Goal: Task Accomplishment & Management: Complete application form

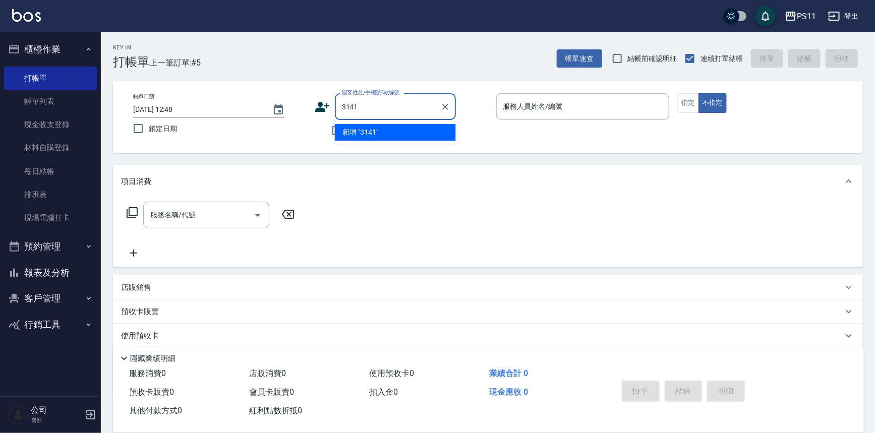
type input "3141"
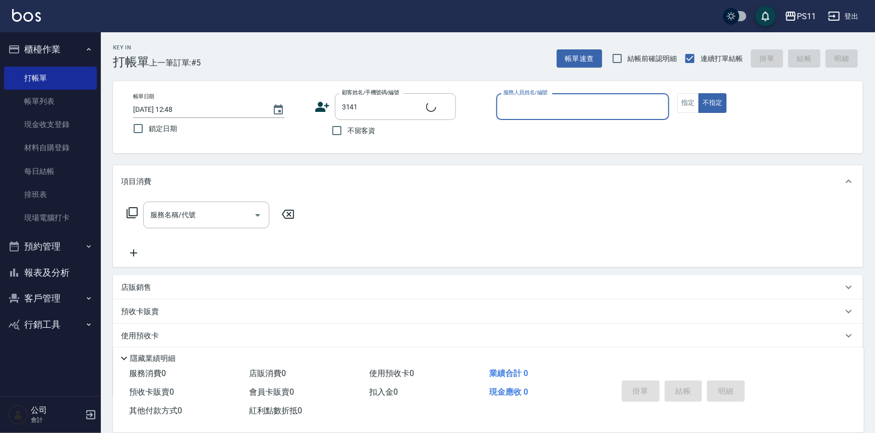
type input "7"
type input "[PERSON_NAME]/0953164380/3141"
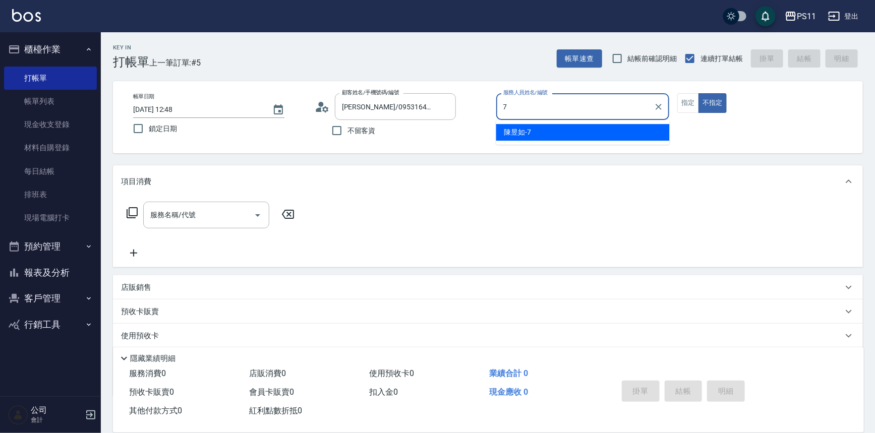
type input "陳昱如-7"
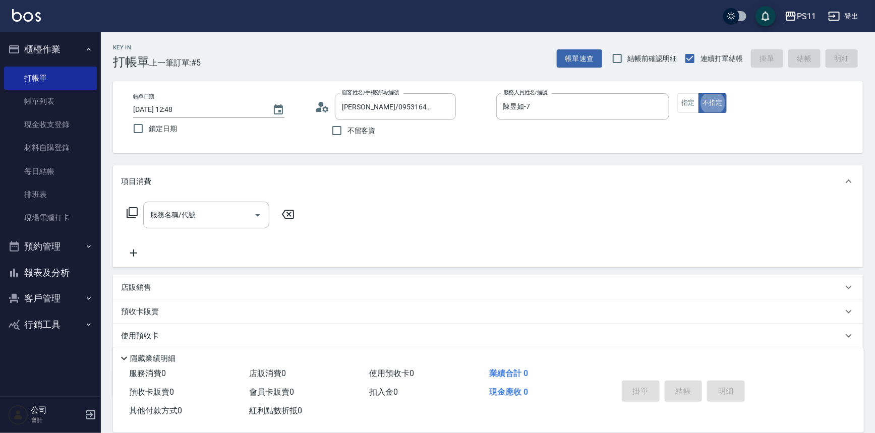
type button "false"
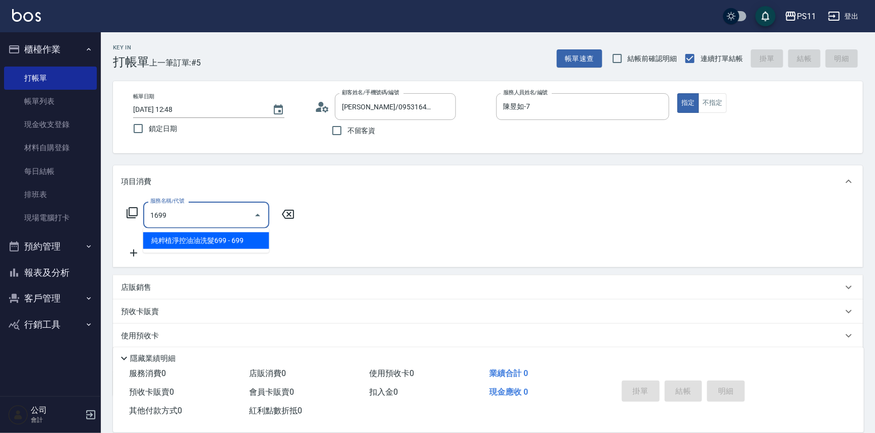
type input "純粹植淨控油油洗髮699(1699)"
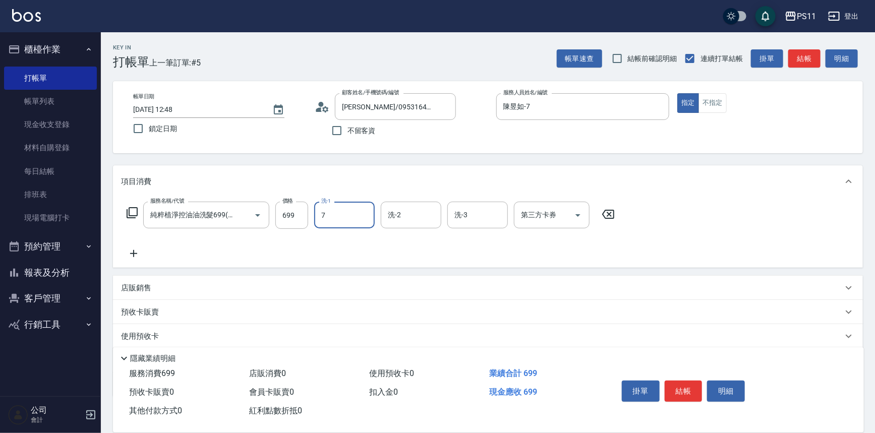
type input "陳昱如-7"
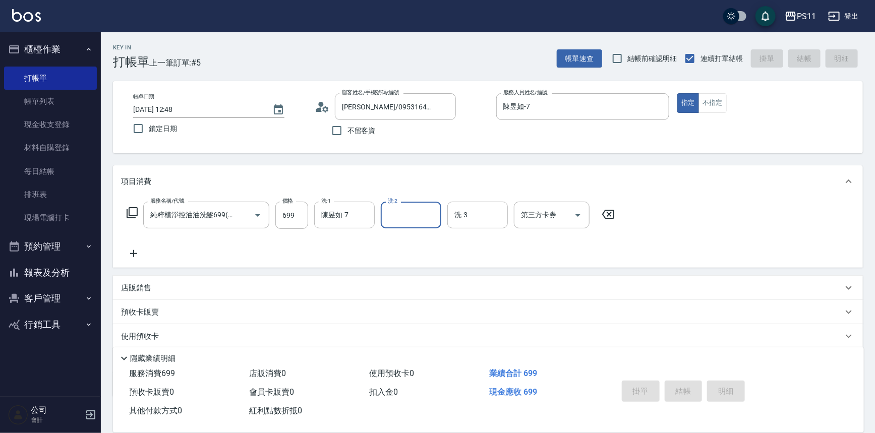
type input "[DATE] 13:36"
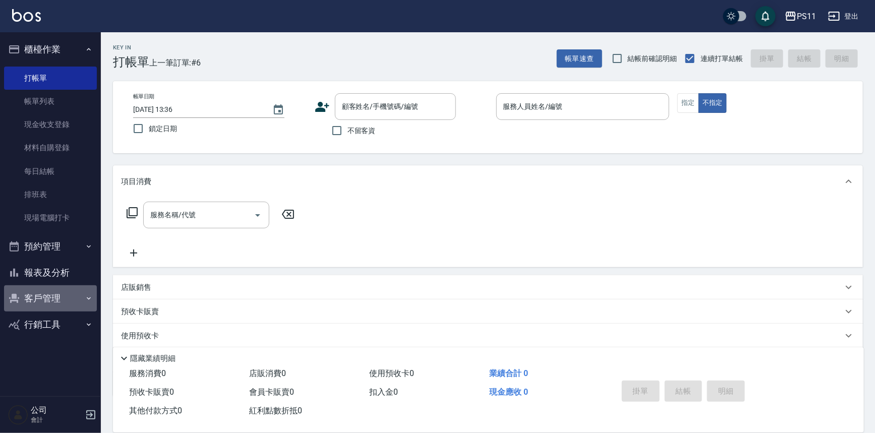
click at [63, 293] on button "客戶管理" at bounding box center [50, 298] width 93 height 26
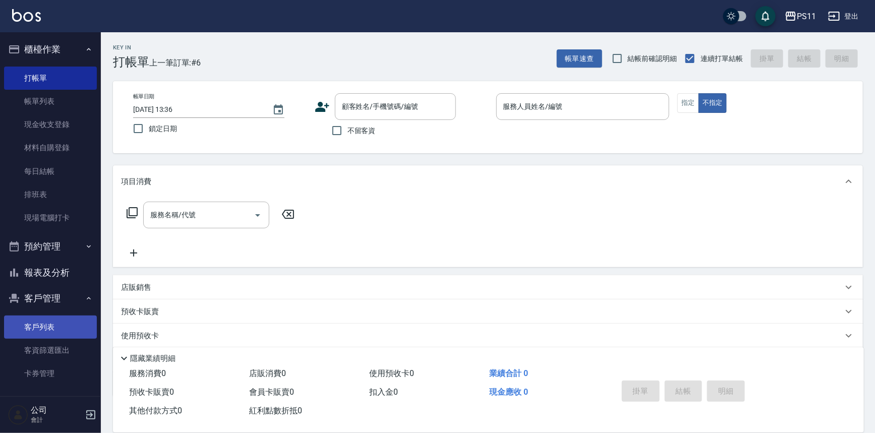
drag, startPoint x: 56, startPoint y: 330, endPoint x: 62, endPoint y: 322, distance: 10.1
click at [56, 330] on link "客戶列表" at bounding box center [50, 327] width 93 height 23
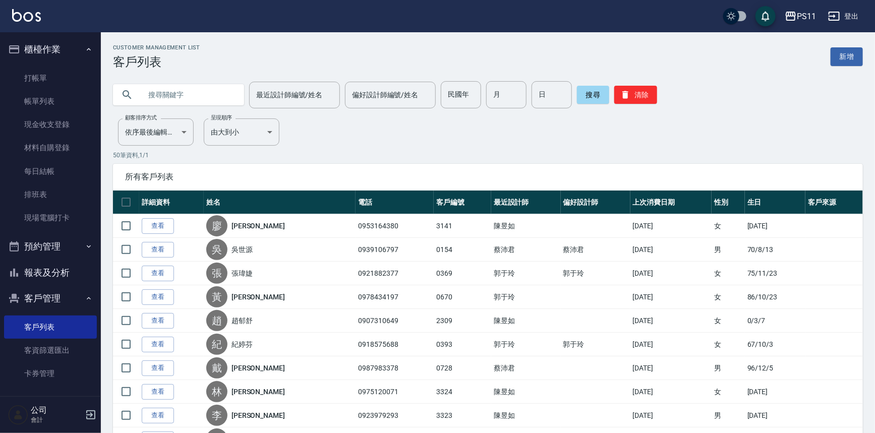
click at [201, 88] on input "text" at bounding box center [188, 94] width 95 height 27
type input "0989295083"
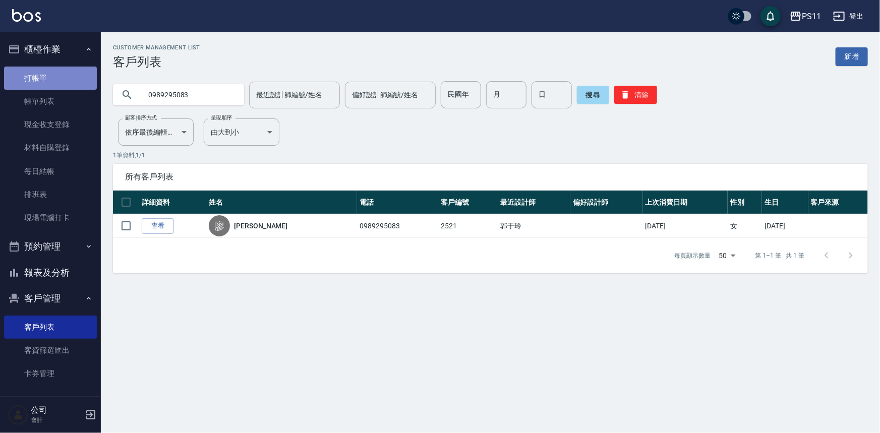
click at [50, 74] on link "打帳單" at bounding box center [50, 78] width 93 height 23
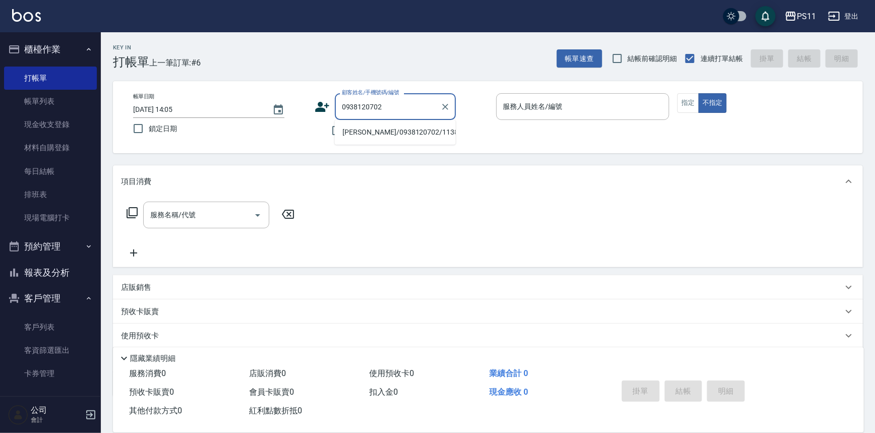
click at [419, 127] on li "[PERSON_NAME]/0938120702/1138" at bounding box center [395, 132] width 121 height 17
type input "[PERSON_NAME]/0938120702/1138"
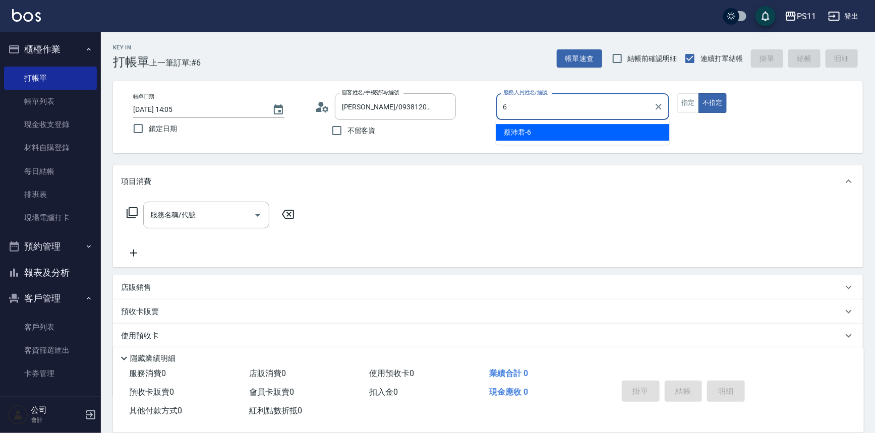
type input "[PERSON_NAME]6"
type button "false"
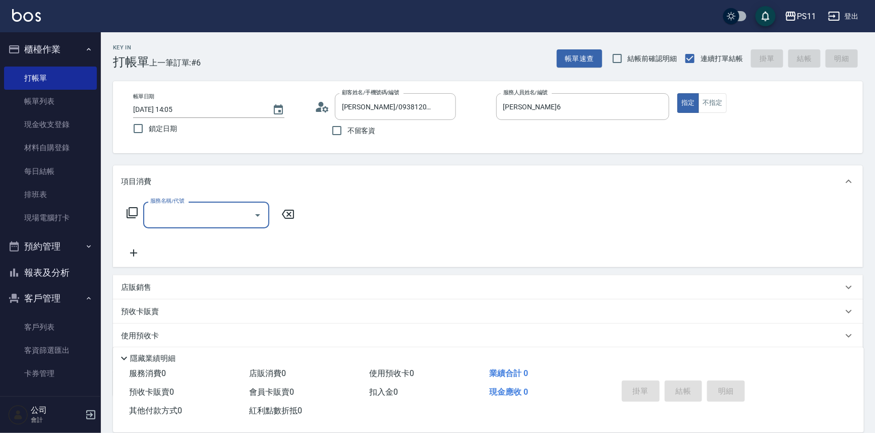
click at [254, 217] on icon "Open" at bounding box center [258, 215] width 12 height 12
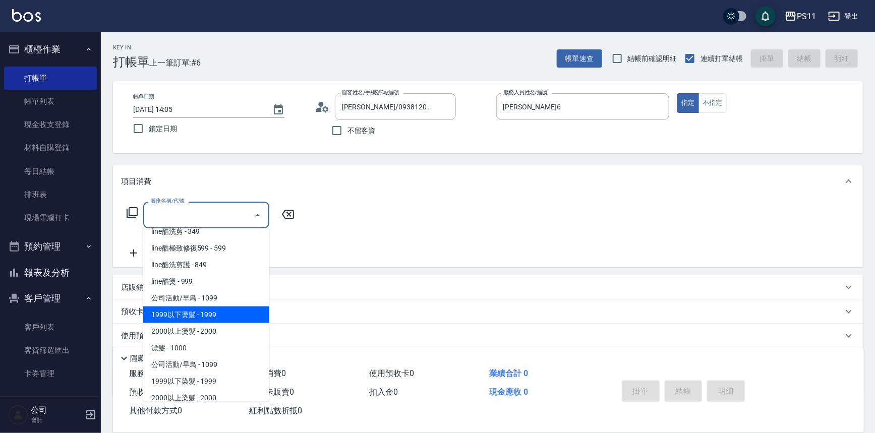
scroll to position [412, 0]
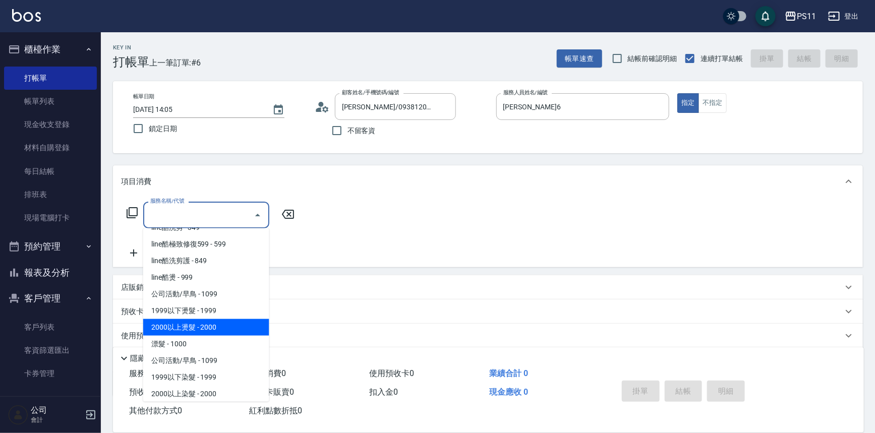
click at [236, 328] on span "2000以上燙髮 - 2000" at bounding box center [206, 327] width 126 height 17
type input "2000以上燙髮(32000)"
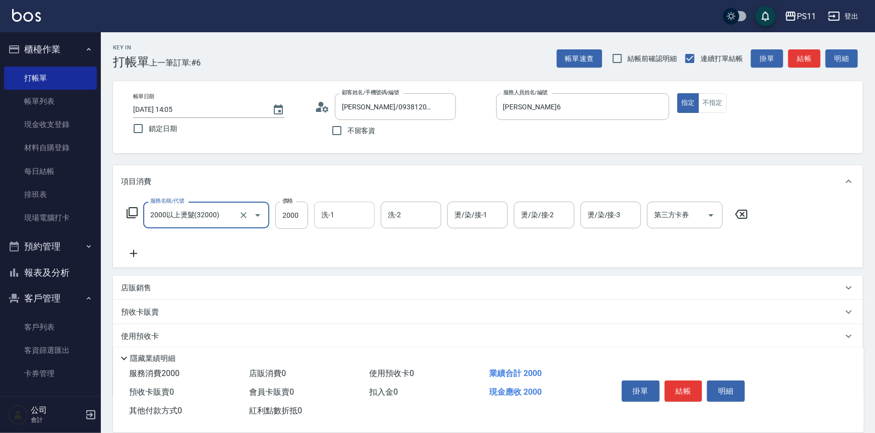
click at [339, 215] on input "洗-1" at bounding box center [344, 215] width 51 height 18
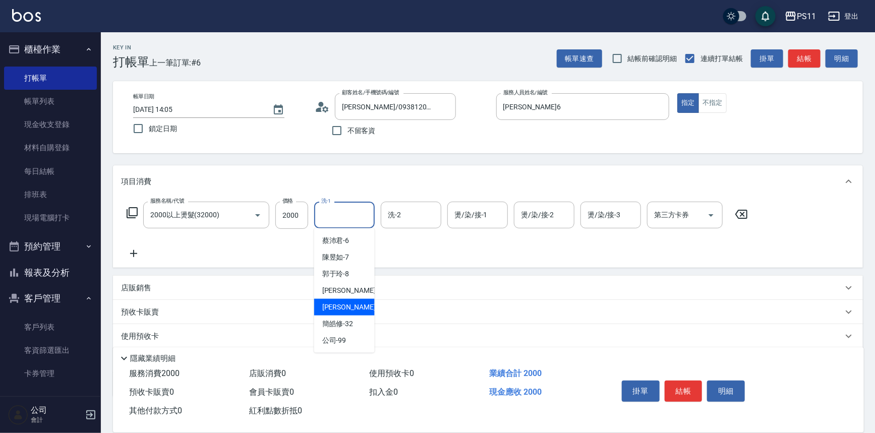
click at [352, 303] on span "[PERSON_NAME]-31" at bounding box center [354, 307] width 64 height 11
type input "[PERSON_NAME]-31"
click at [479, 209] on div "燙/染/接-1 燙/染/接-1" at bounding box center [477, 215] width 61 height 27
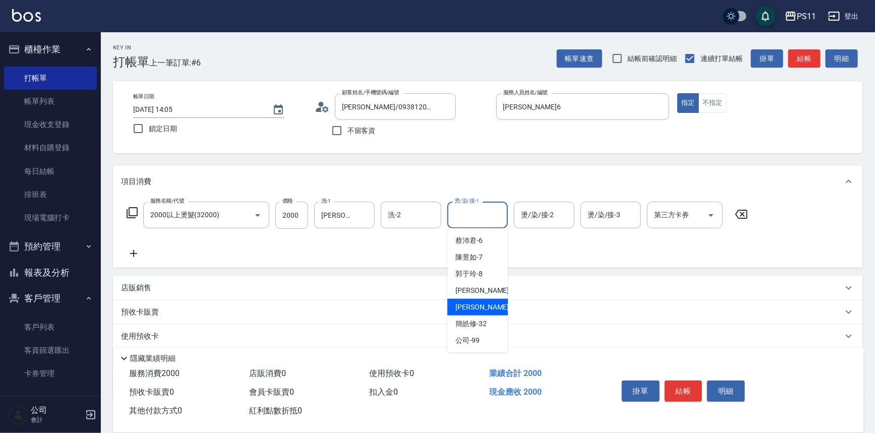
click at [494, 304] on div "[PERSON_NAME]-31" at bounding box center [477, 307] width 61 height 17
type input "[PERSON_NAME]-31"
click at [135, 253] on icon at bounding box center [133, 254] width 25 height 12
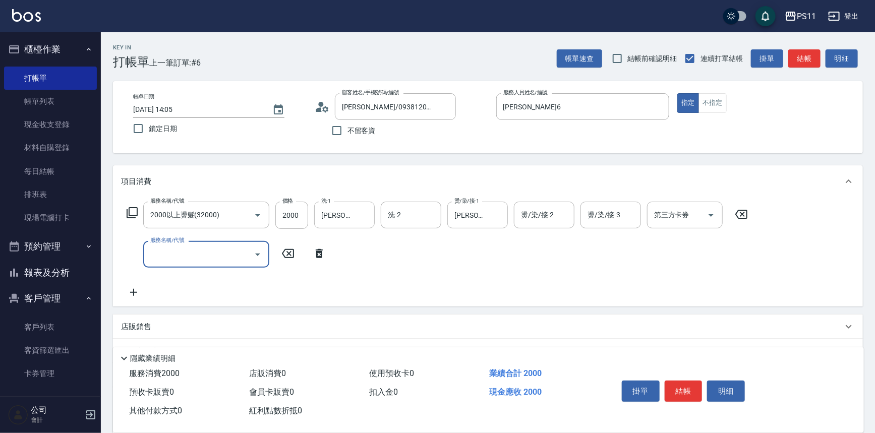
click at [256, 255] on icon "Open" at bounding box center [258, 255] width 12 height 12
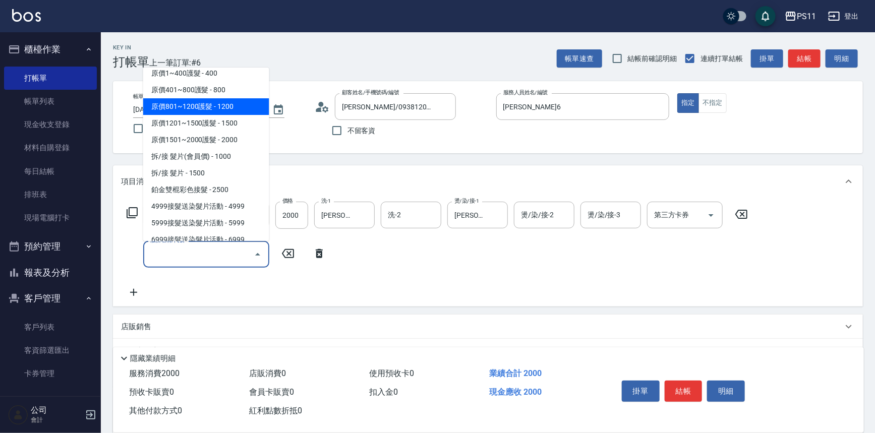
scroll to position [641, 0]
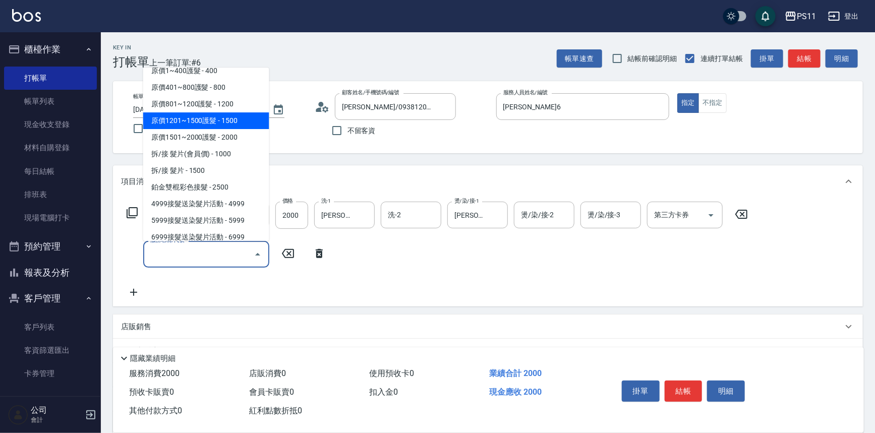
click at [230, 120] on span "原價1201~1500護髮 - 1500" at bounding box center [206, 120] width 126 height 17
type input "原價1201~1500護髮(51500)"
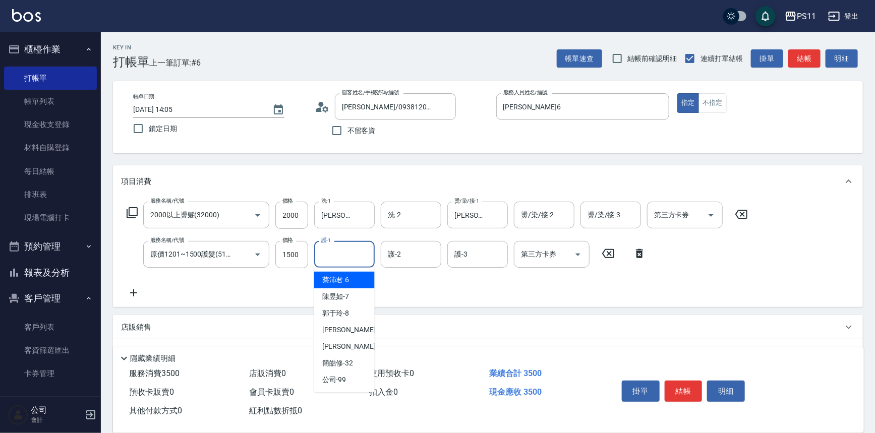
click at [338, 248] on input "護-1" at bounding box center [344, 255] width 51 height 18
click at [363, 343] on div "[PERSON_NAME]-31" at bounding box center [344, 346] width 61 height 17
type input "[PERSON_NAME]-31"
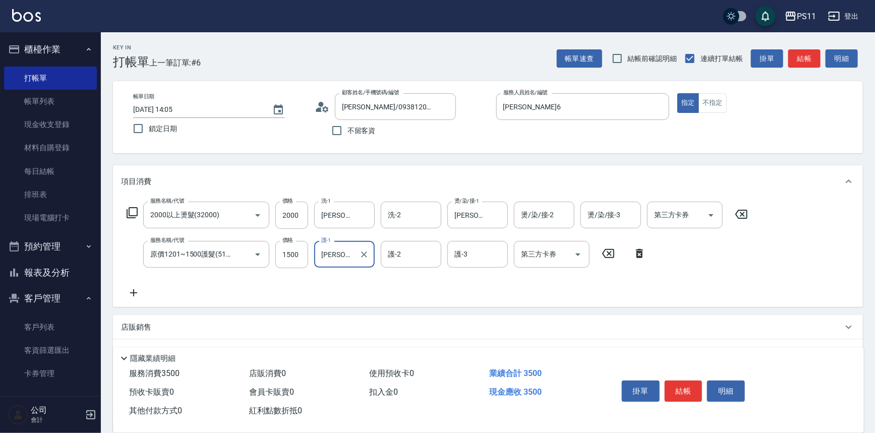
click at [312, 303] on div "服務名稱/代號 2000以上燙髮(32000) 服務名稱/代號 價格 2000 價格 洗-1 [PERSON_NAME]-31 洗-1 洗-2 洗-2 燙/染…" at bounding box center [488, 252] width 750 height 109
click at [299, 220] on input "2000" at bounding box center [291, 215] width 33 height 27
click at [300, 212] on input "2000" at bounding box center [291, 215] width 33 height 27
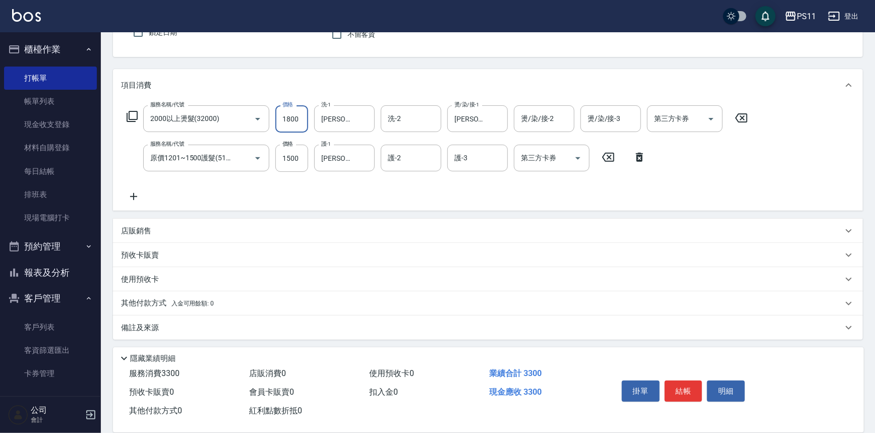
scroll to position [97, 0]
type input "1800"
click at [153, 297] on p "其他付款方式 入金可用餘額: 0" at bounding box center [167, 302] width 93 height 11
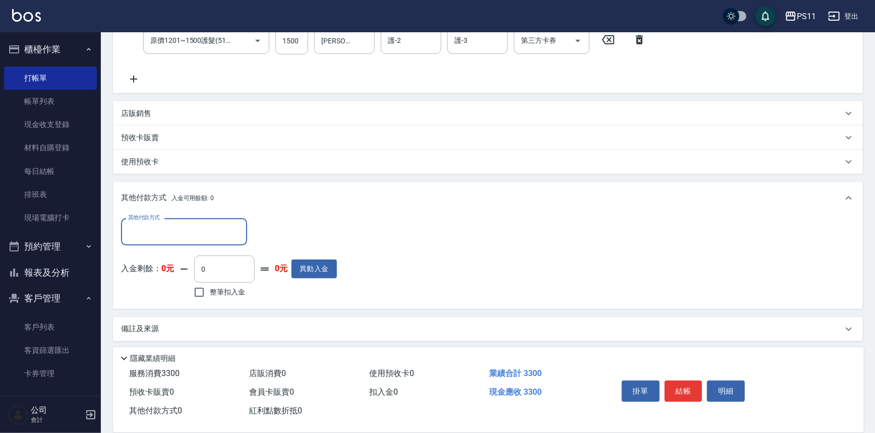
scroll to position [216, 0]
click at [167, 227] on input "其他付款方式" at bounding box center [184, 229] width 117 height 18
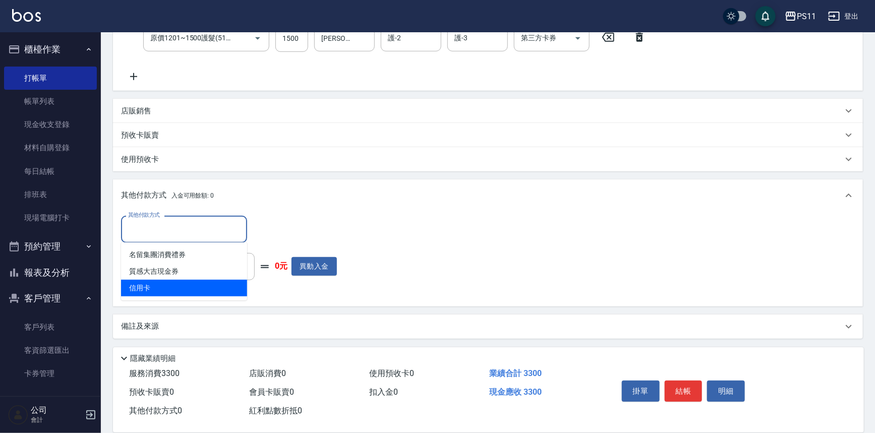
click at [176, 288] on span "信用卡" at bounding box center [184, 288] width 126 height 17
type input "信用卡"
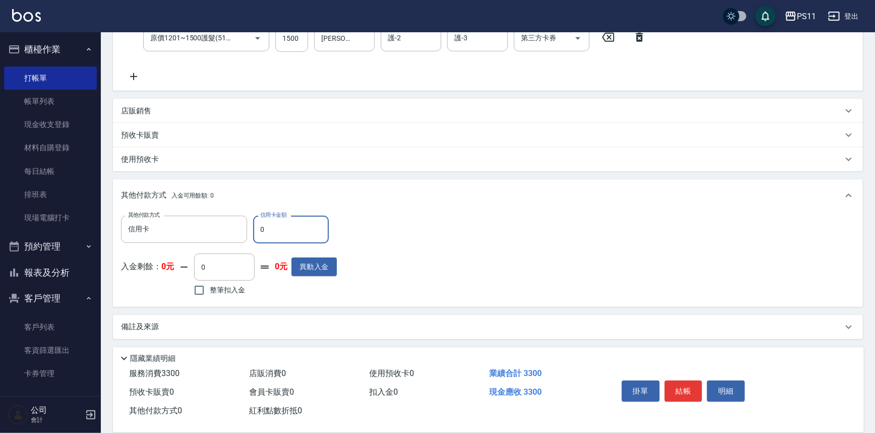
drag, startPoint x: 267, startPoint y: 226, endPoint x: 256, endPoint y: 229, distance: 11.4
click at [256, 229] on input "0" at bounding box center [291, 229] width 76 height 27
type input "1300"
type input "[DATE] 14:08"
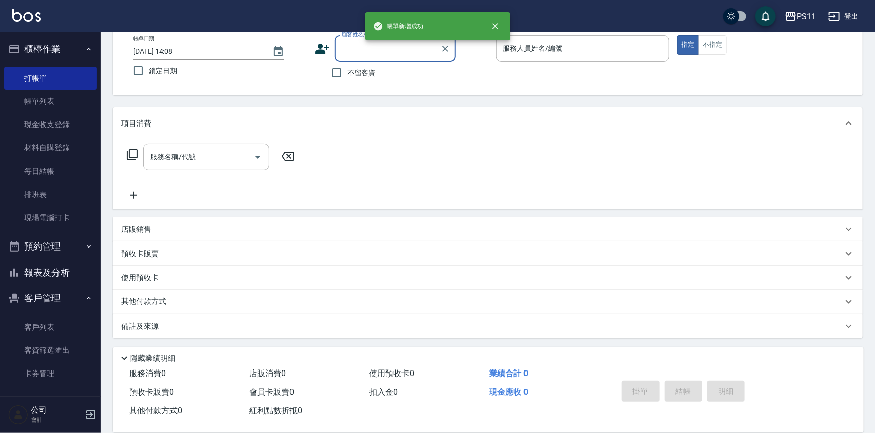
scroll to position [0, 0]
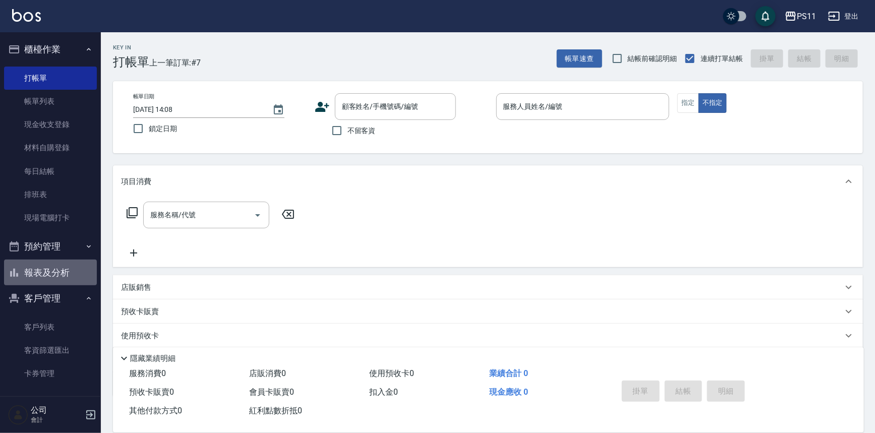
click at [51, 268] on button "報表及分析" at bounding box center [50, 273] width 93 height 26
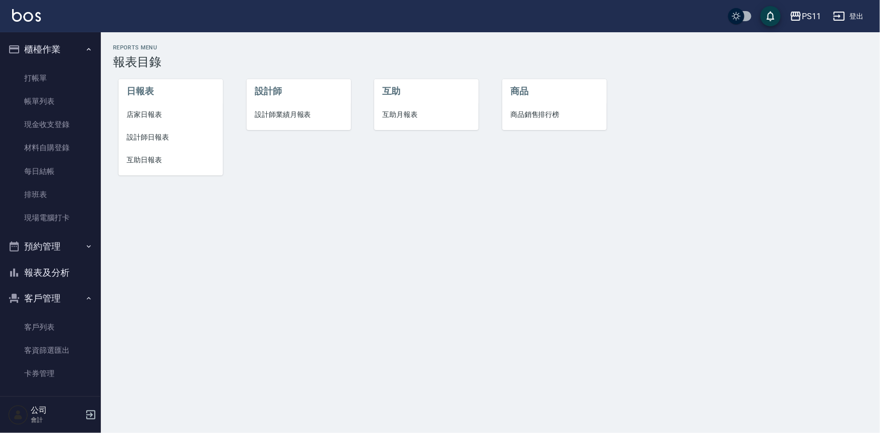
click at [161, 139] on span "設計師日報表" at bounding box center [171, 137] width 88 height 11
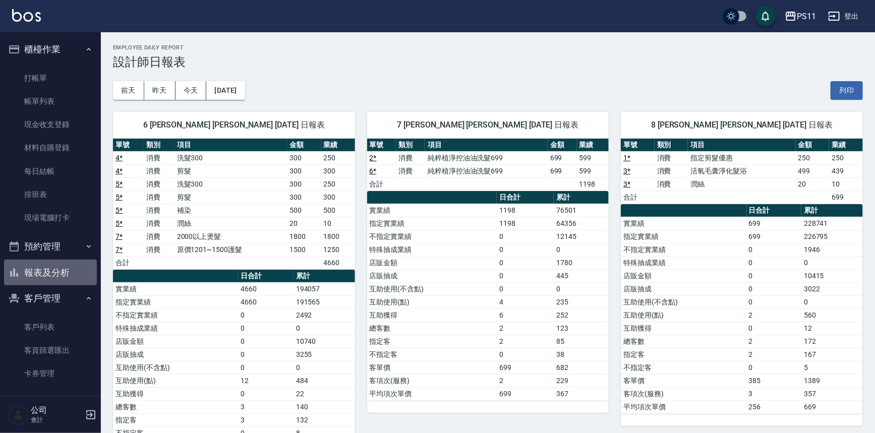
drag, startPoint x: 52, startPoint y: 274, endPoint x: 59, endPoint y: 270, distance: 8.0
click at [54, 272] on button "報表及分析" at bounding box center [50, 273] width 93 height 26
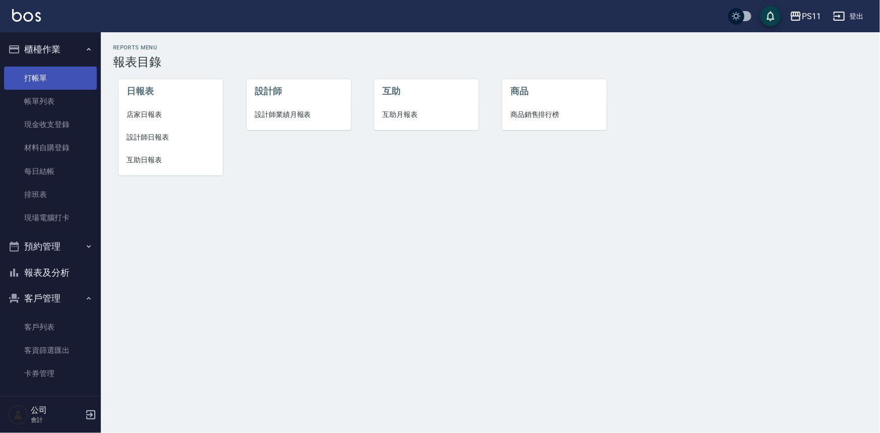
drag, startPoint x: 52, startPoint y: 81, endPoint x: 91, endPoint y: 81, distance: 38.8
click at [52, 81] on link "打帳單" at bounding box center [50, 78] width 93 height 23
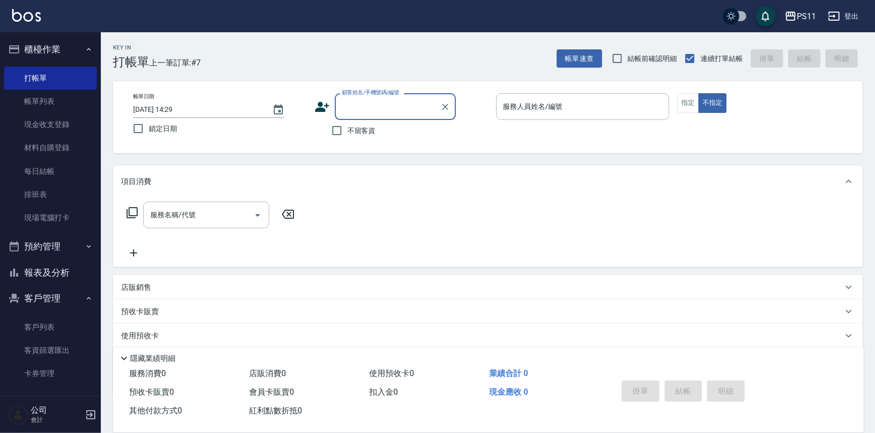
click at [378, 107] on input "顧客姓名/手機號碼/編號" at bounding box center [387, 107] width 97 height 18
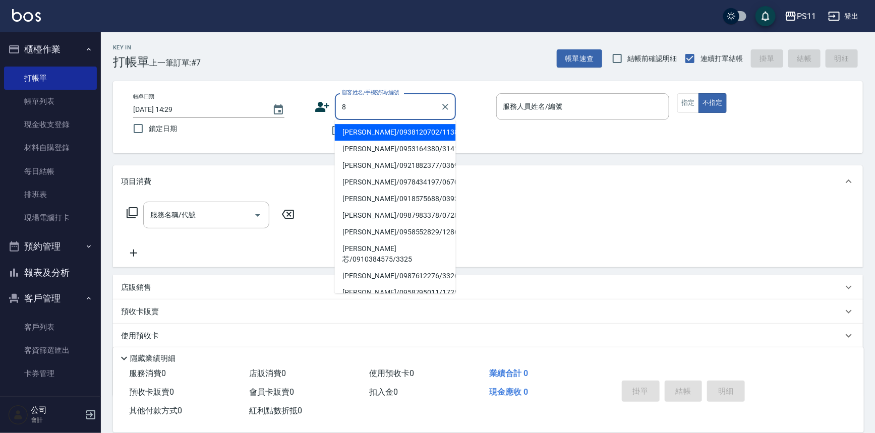
type input "[PERSON_NAME]/0938120702/1138"
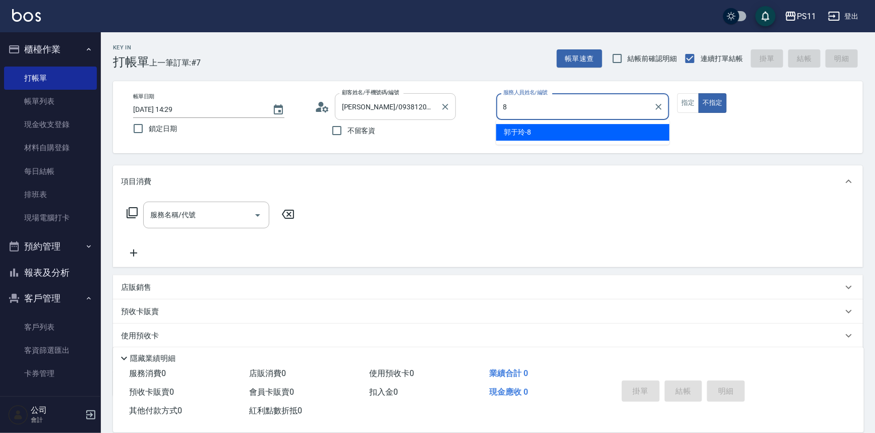
type input "郭于玲-8"
type button "false"
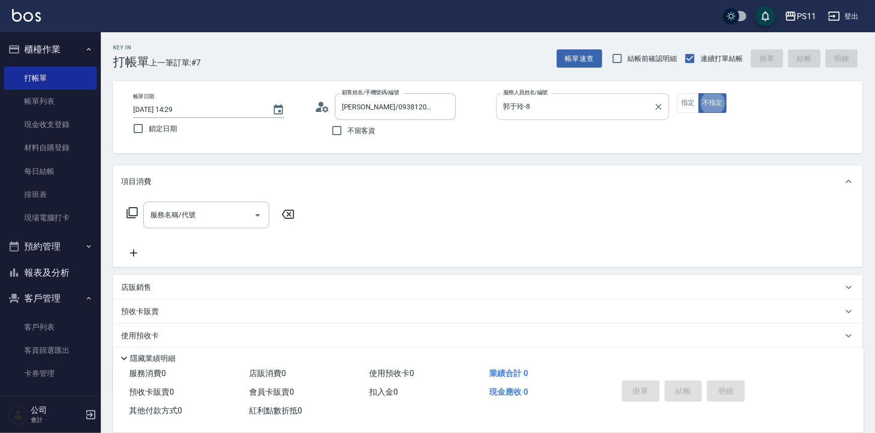
type input "郭魚鱗/0325308409/8"
click at [681, 104] on button "指定" at bounding box center [688, 103] width 22 height 20
click at [133, 208] on icon at bounding box center [132, 213] width 12 height 12
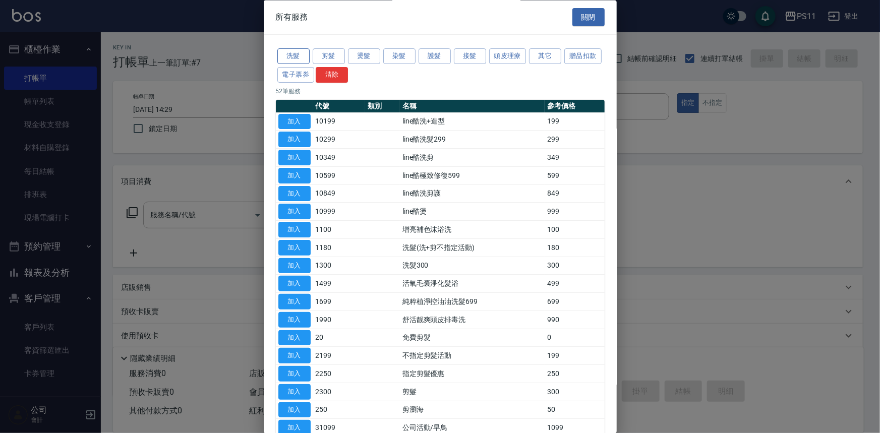
click at [290, 54] on button "洗髮" at bounding box center [293, 57] width 32 height 16
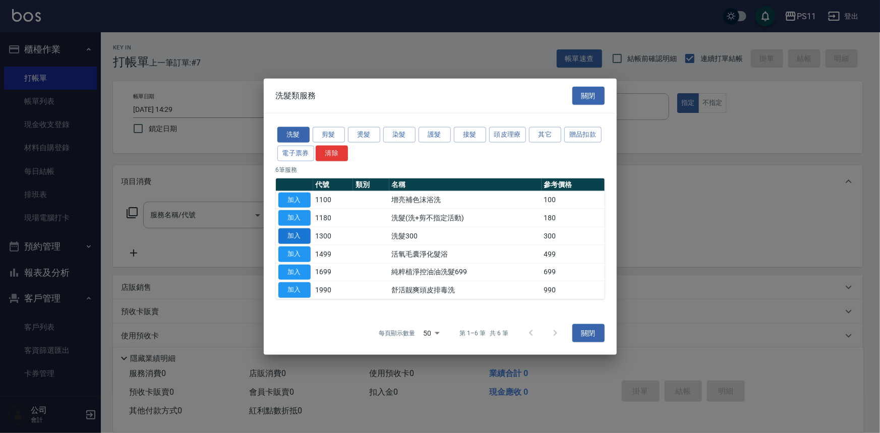
click at [295, 231] on button "加入" at bounding box center [294, 236] width 32 height 16
type input "洗髮300(1300)"
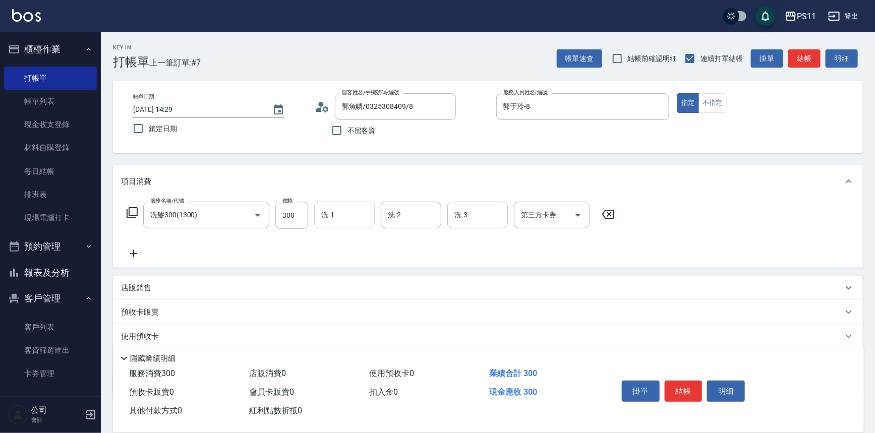
drag, startPoint x: 338, startPoint y: 215, endPoint x: 325, endPoint y: 200, distance: 19.7
click at [338, 215] on input "洗-1" at bounding box center [344, 215] width 51 height 18
type input "[PERSON_NAME]-20"
click at [138, 258] on icon at bounding box center [133, 254] width 25 height 12
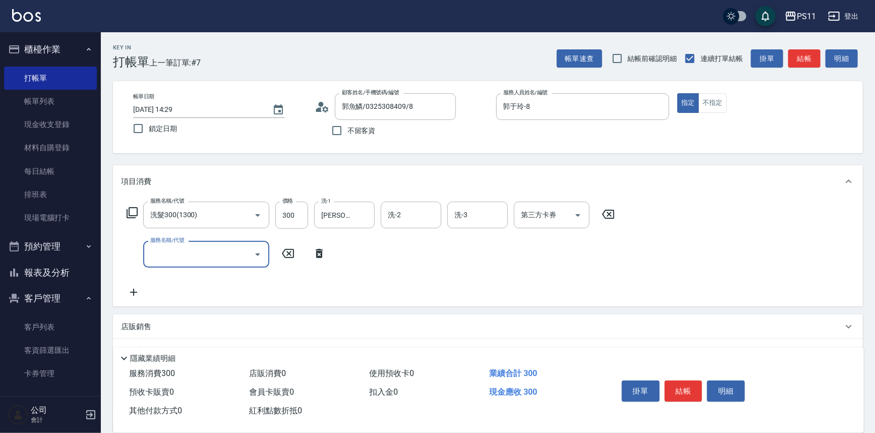
click at [188, 253] on input "服務名稱/代號" at bounding box center [199, 255] width 102 height 18
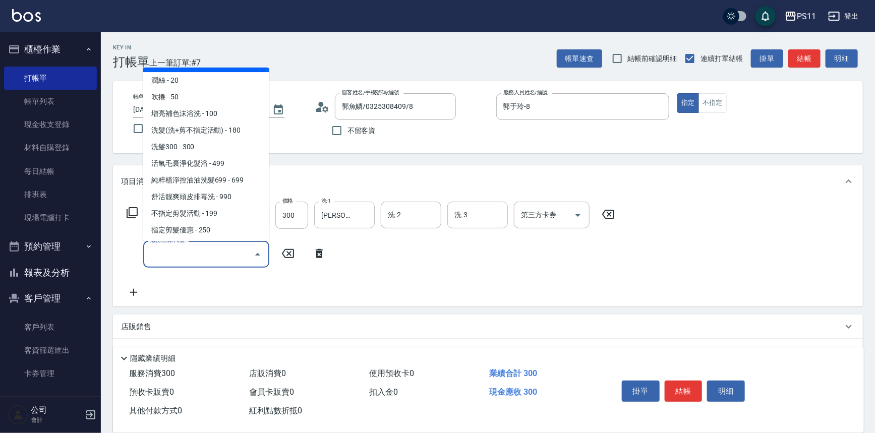
scroll to position [91, 0]
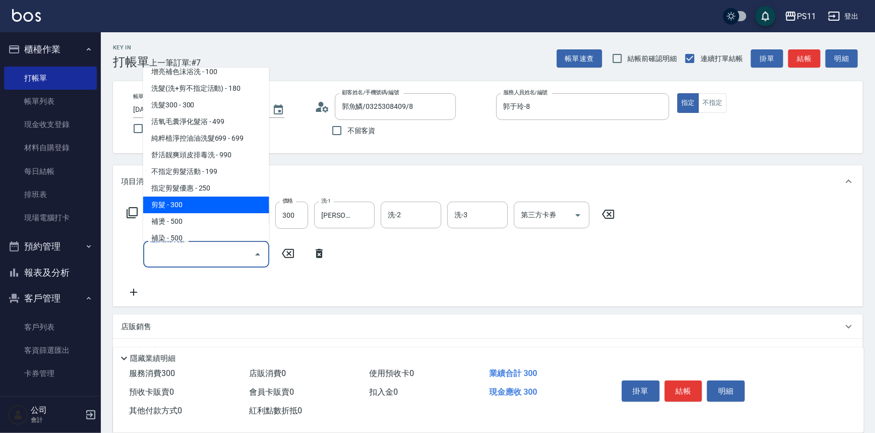
drag, startPoint x: 196, startPoint y: 207, endPoint x: 201, endPoint y: 205, distance: 5.4
click at [196, 206] on span "剪髮 - 300" at bounding box center [206, 205] width 126 height 17
type input "剪髮(2300)"
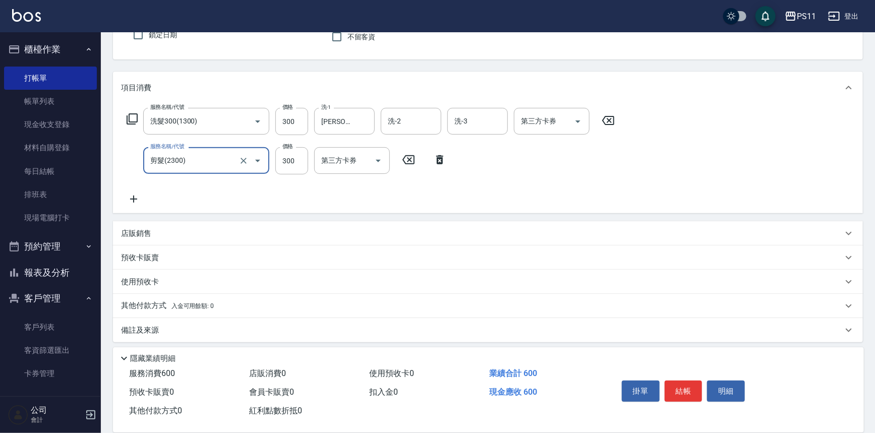
scroll to position [97, 0]
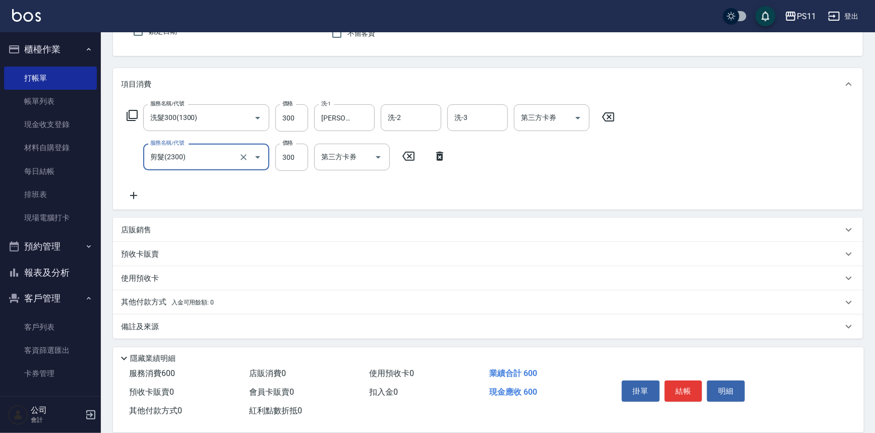
click at [134, 187] on div "服務名稱/代號 洗髮300(1300) 服務名稱/代號 價格 300 價格 洗-1 [PERSON_NAME]-20 洗-1 洗-2 洗-2 洗-3 洗-3 …" at bounding box center [371, 152] width 500 height 97
click at [138, 196] on icon at bounding box center [133, 196] width 25 height 12
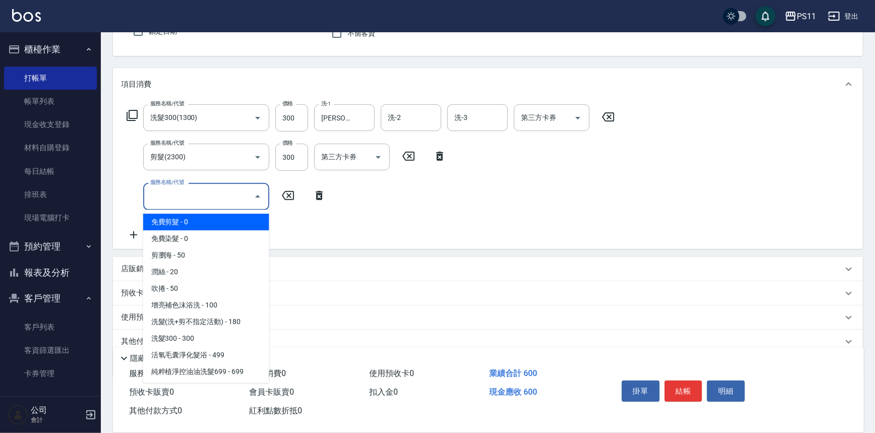
click at [164, 196] on input "服務名稱/代號" at bounding box center [199, 197] width 102 height 18
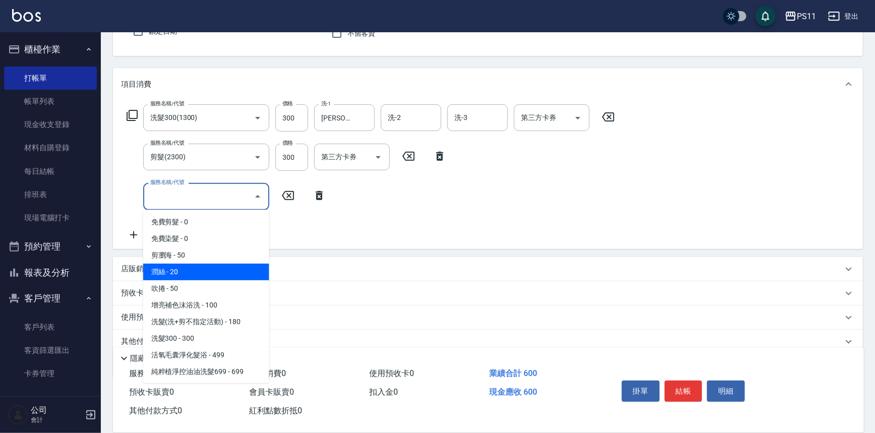
click at [202, 264] on span "潤絲 - 20" at bounding box center [206, 272] width 126 height 17
type input "潤絲(820)"
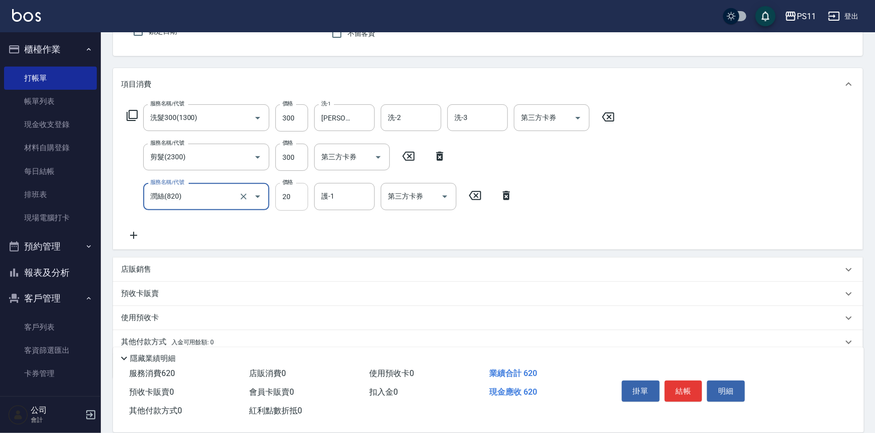
click at [293, 187] on div "價格 20 價格" at bounding box center [291, 196] width 33 height 27
click at [333, 193] on input "護-1" at bounding box center [344, 197] width 51 height 18
type input "[PERSON_NAME]-20"
click at [687, 383] on button "結帳" at bounding box center [684, 391] width 38 height 21
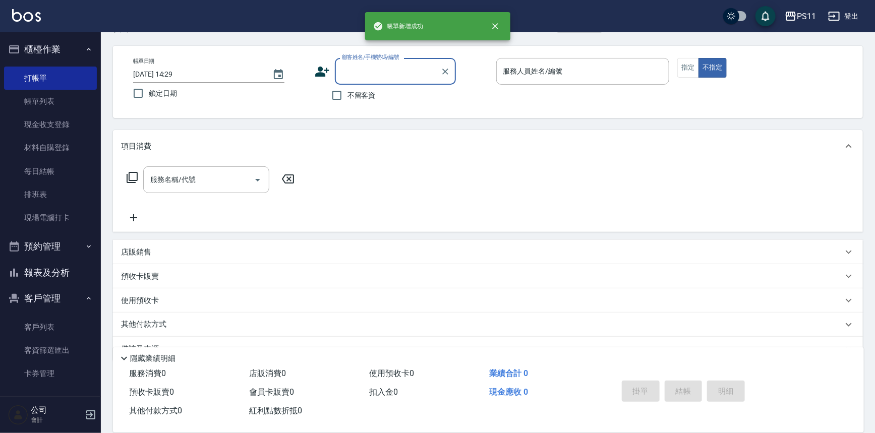
scroll to position [0, 0]
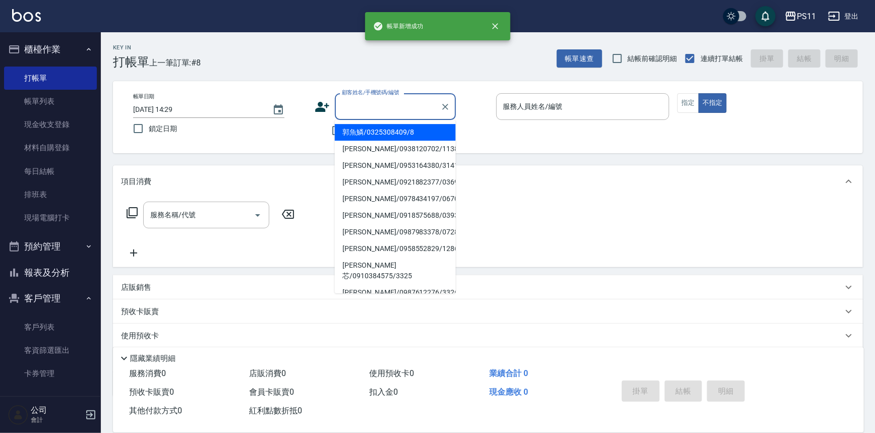
click at [385, 108] on input "顧客姓名/手機號碼/編號" at bounding box center [387, 107] width 97 height 18
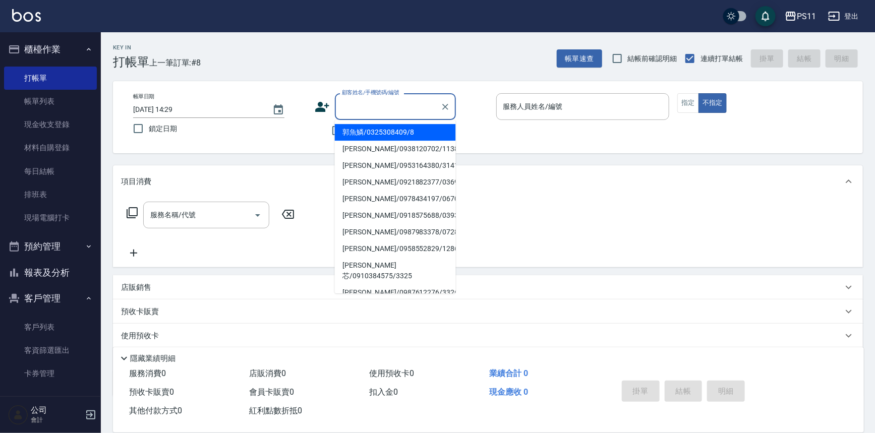
click at [395, 126] on li "郭魚鱗/0325308409/8" at bounding box center [395, 132] width 121 height 17
type input "郭魚鱗/0325308409/8"
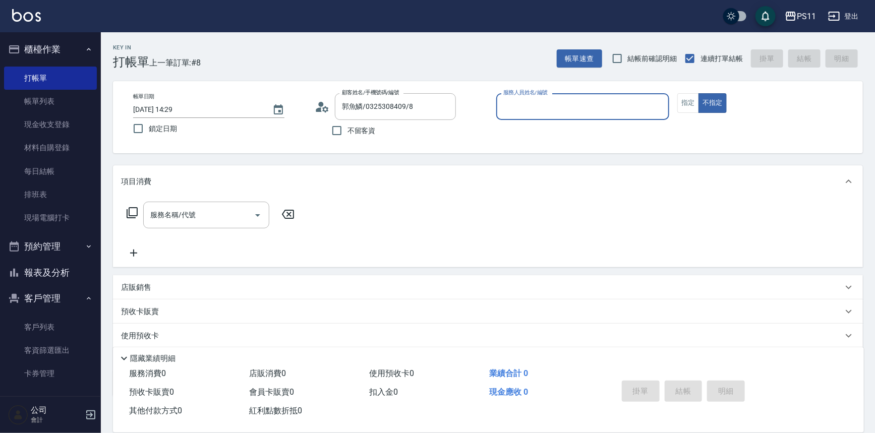
click at [538, 110] on input "服務人員姓名/編號" at bounding box center [583, 107] width 164 height 18
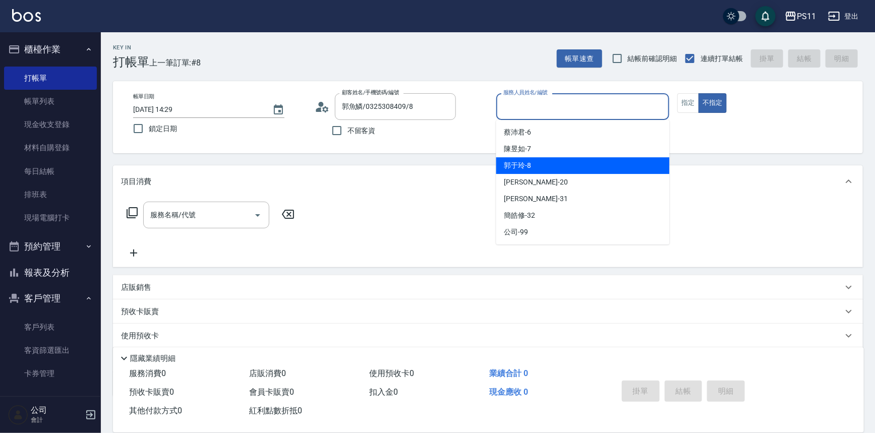
drag, startPoint x: 555, startPoint y: 165, endPoint x: 687, endPoint y: 125, distance: 138.3
click at [555, 165] on div "郭于玲 -8" at bounding box center [582, 165] width 173 height 17
type input "郭于玲-8"
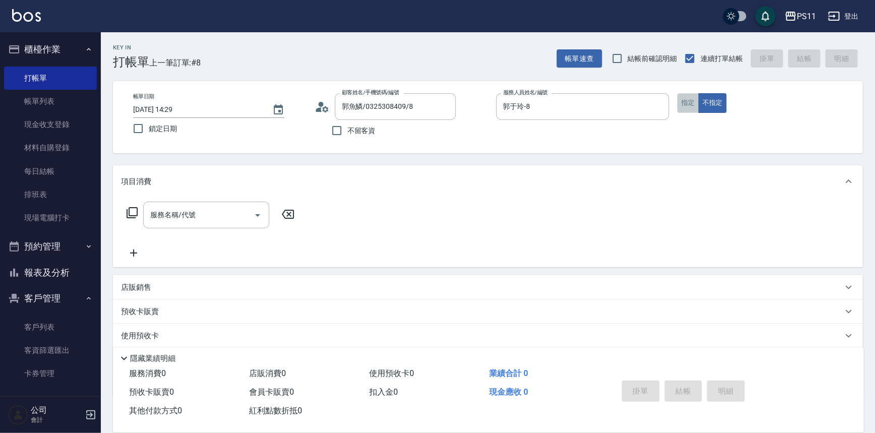
click at [687, 103] on button "指定" at bounding box center [688, 103] width 22 height 20
click at [133, 209] on icon at bounding box center [132, 213] width 12 height 12
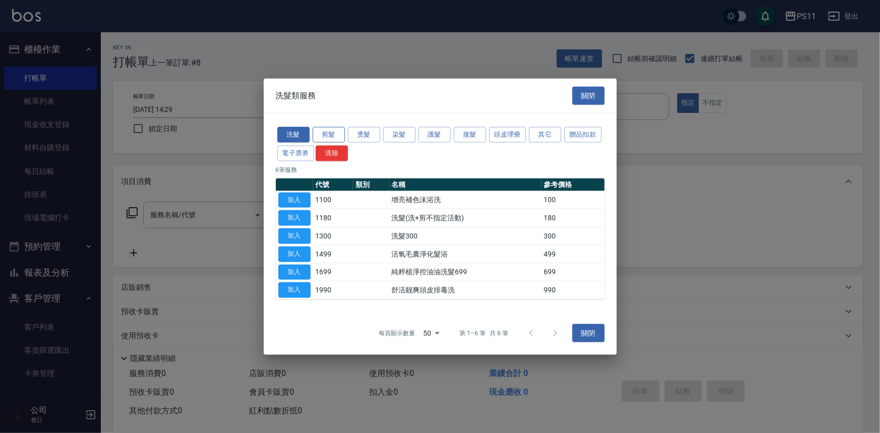
click at [339, 133] on button "剪髮" at bounding box center [329, 135] width 32 height 16
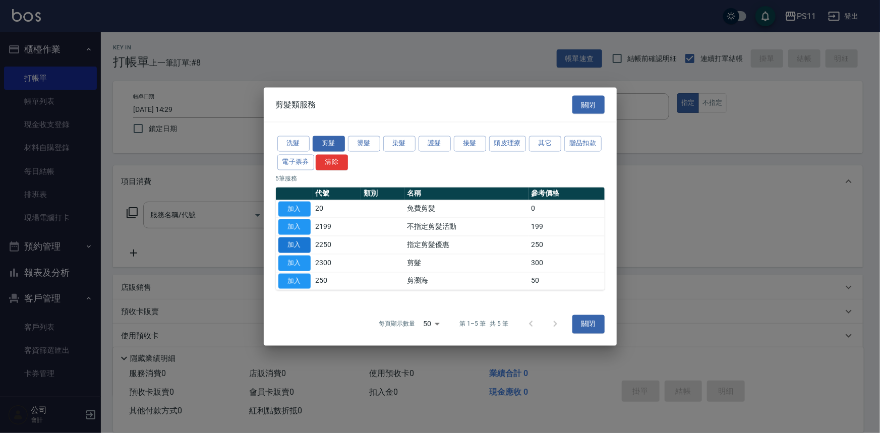
click at [297, 249] on button "加入" at bounding box center [294, 245] width 32 height 16
type input "指定剪髮優惠(2250)"
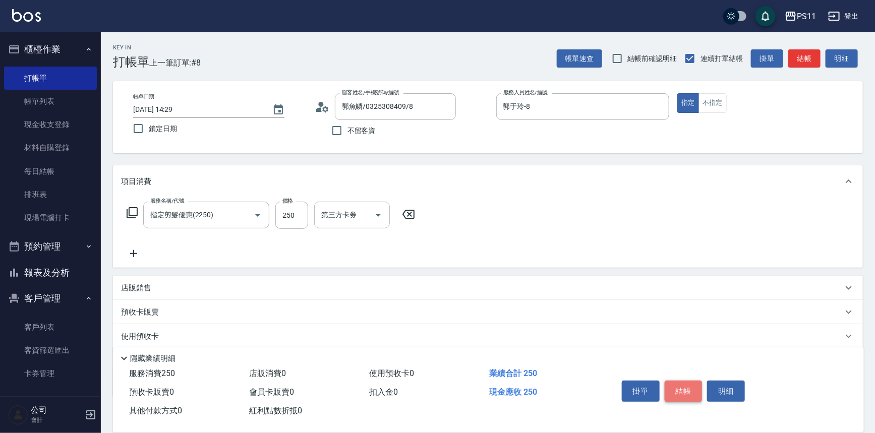
click at [690, 392] on button "結帳" at bounding box center [684, 391] width 38 height 21
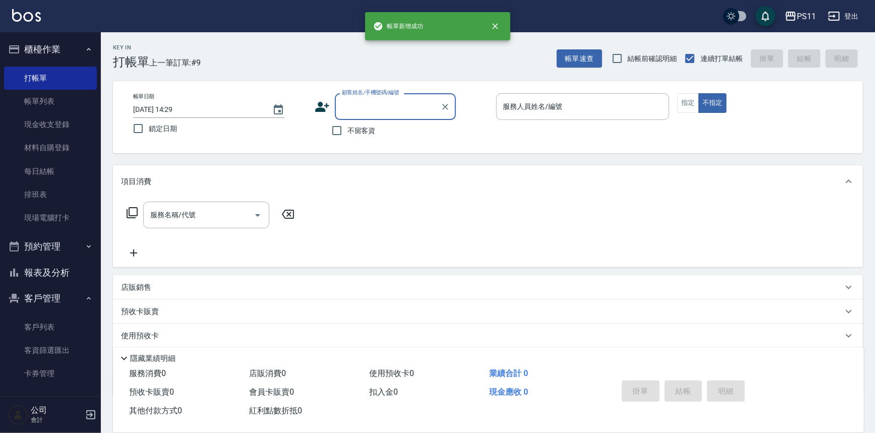
click at [356, 96] on label "顧客姓名/手機號碼/編號" at bounding box center [370, 93] width 57 height 8
click at [356, 98] on input "顧客姓名/手機號碼/編號" at bounding box center [387, 107] width 97 height 18
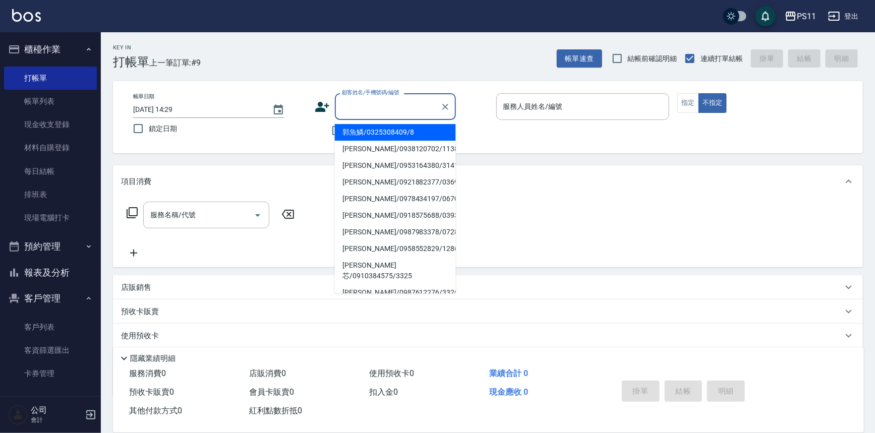
click at [360, 101] on input "顧客姓名/手機號碼/編號" at bounding box center [387, 107] width 97 height 18
click at [384, 133] on li "郭魚鱗/0325308409/8" at bounding box center [395, 132] width 121 height 17
type input "郭魚鱗/0325308409/8"
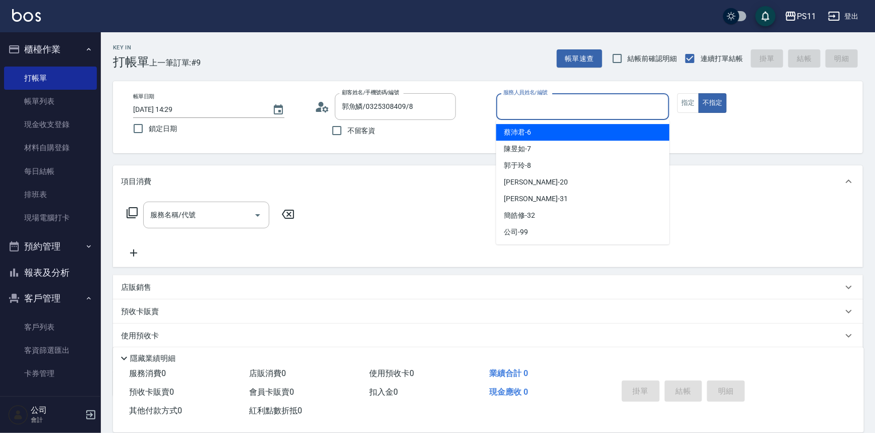
click at [575, 107] on input "服務人員姓名/編號" at bounding box center [583, 107] width 164 height 18
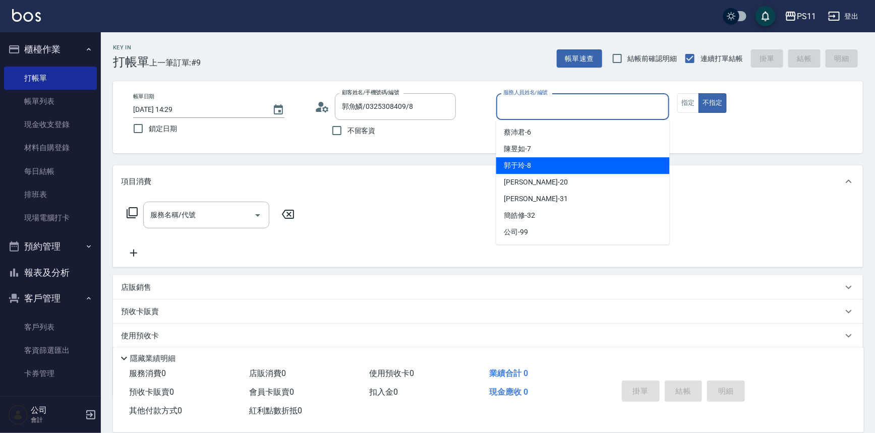
drag, startPoint x: 587, startPoint y: 160, endPoint x: 663, endPoint y: 113, distance: 89.2
click at [589, 154] on ul "[PERSON_NAME]-6 [PERSON_NAME]-7 [PERSON_NAME]-8 [PERSON_NAME] -20 [PERSON_NAME]…" at bounding box center [582, 182] width 173 height 125
click at [627, 163] on div "郭于玲 -8" at bounding box center [582, 165] width 173 height 17
type input "郭于玲-8"
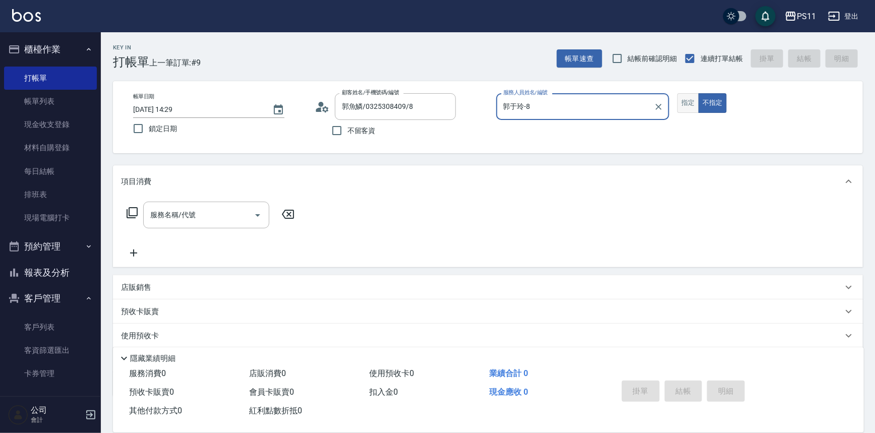
click at [691, 102] on button "指定" at bounding box center [688, 103] width 22 height 20
click at [134, 213] on icon at bounding box center [132, 213] width 12 height 12
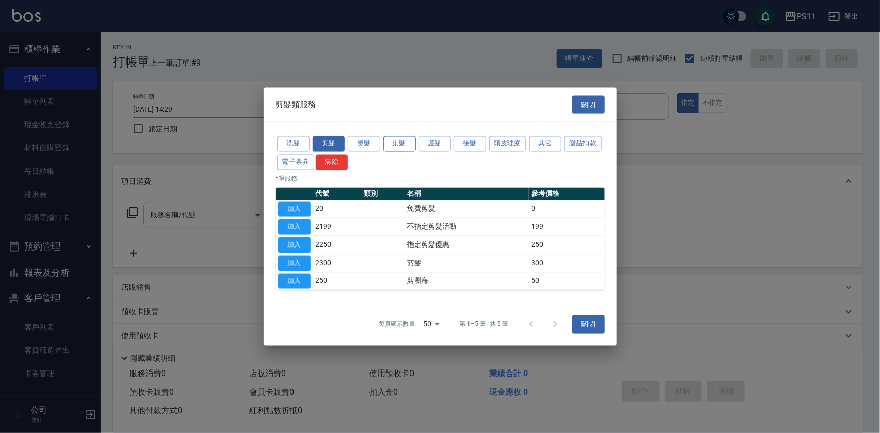
click at [397, 142] on button "染髮" at bounding box center [399, 144] width 32 height 16
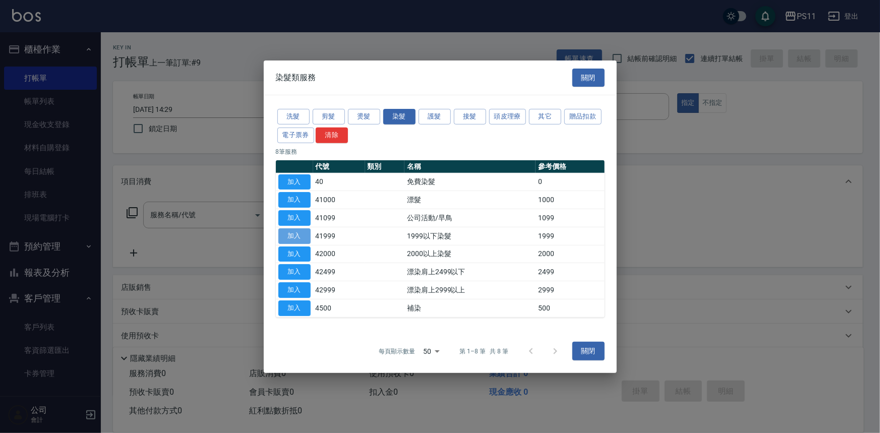
click at [292, 236] on button "加入" at bounding box center [294, 236] width 32 height 16
type input "1999以下染髮(41999)"
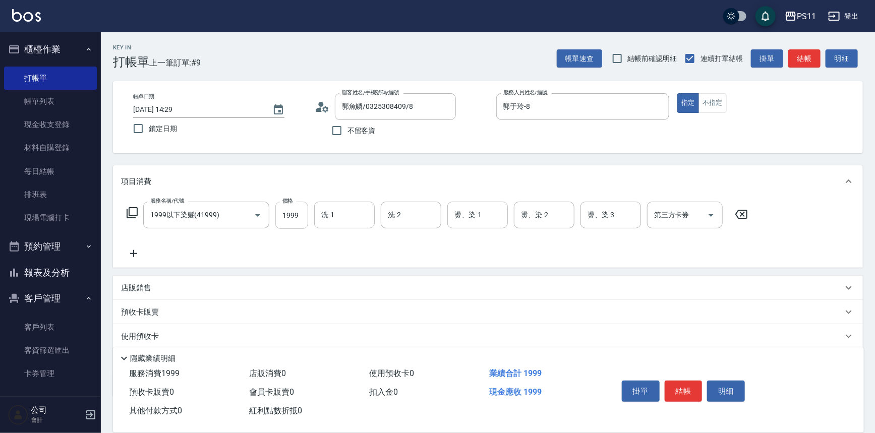
click at [297, 216] on input "1999" at bounding box center [291, 215] width 33 height 27
type input "1000"
type input "[PERSON_NAME]-20"
type input "陳昱如-7"
click at [141, 252] on icon at bounding box center [133, 254] width 25 height 12
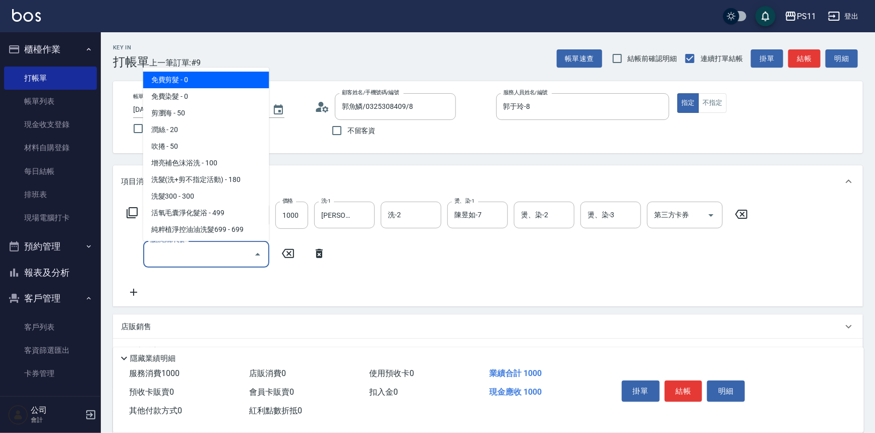
click at [174, 254] on input "服務名稱/代號" at bounding box center [199, 255] width 102 height 18
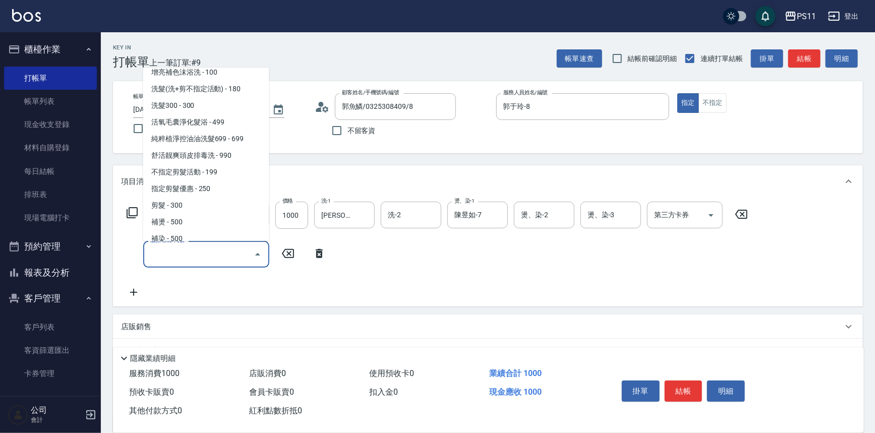
scroll to position [91, 0]
click at [208, 198] on span "剪髮 - 300" at bounding box center [206, 205] width 126 height 17
type input "剪髮(2300)"
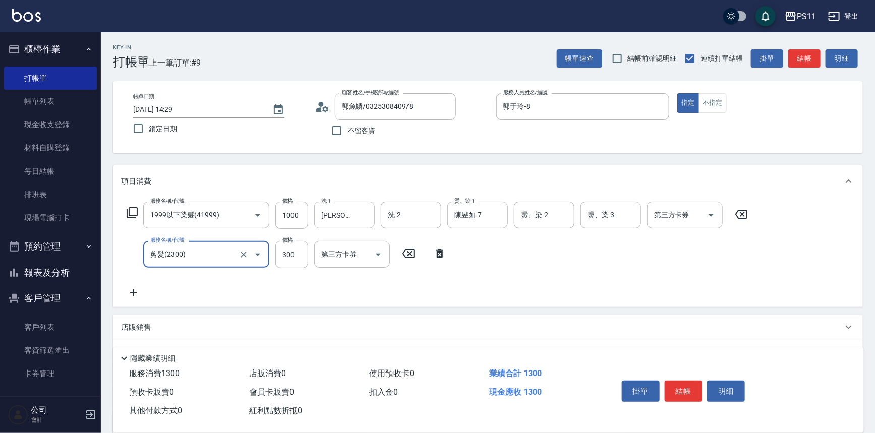
click at [676, 387] on button "結帳" at bounding box center [684, 391] width 38 height 21
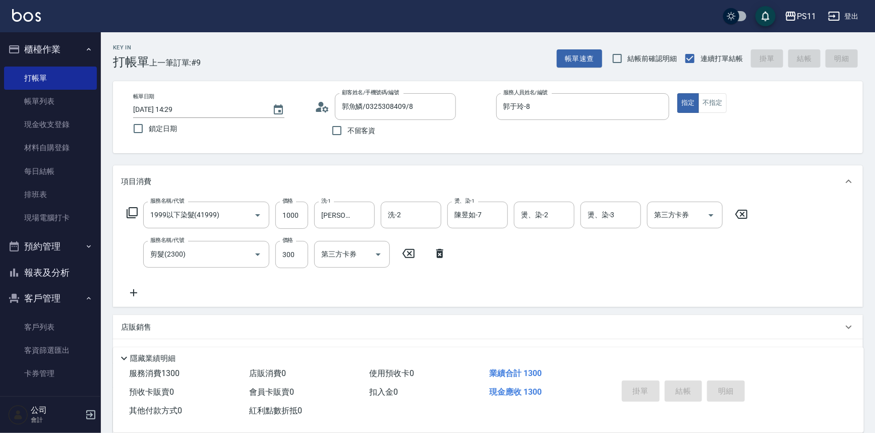
type input "[DATE] 14:30"
